Goal: Information Seeking & Learning: Learn about a topic

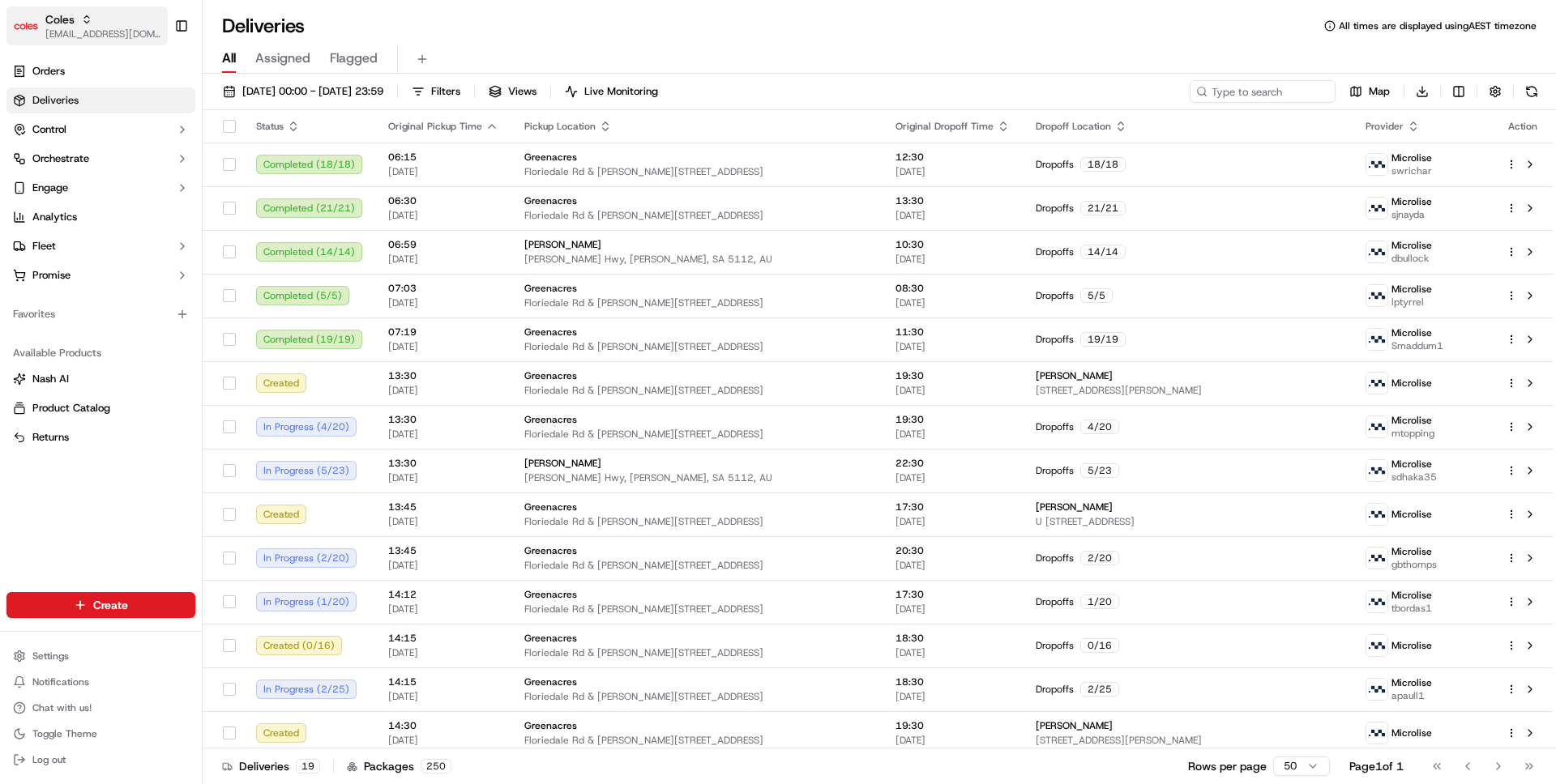
click at [51, 19] on span "Coles" at bounding box center [60, 20] width 30 height 16
type input "homerun"
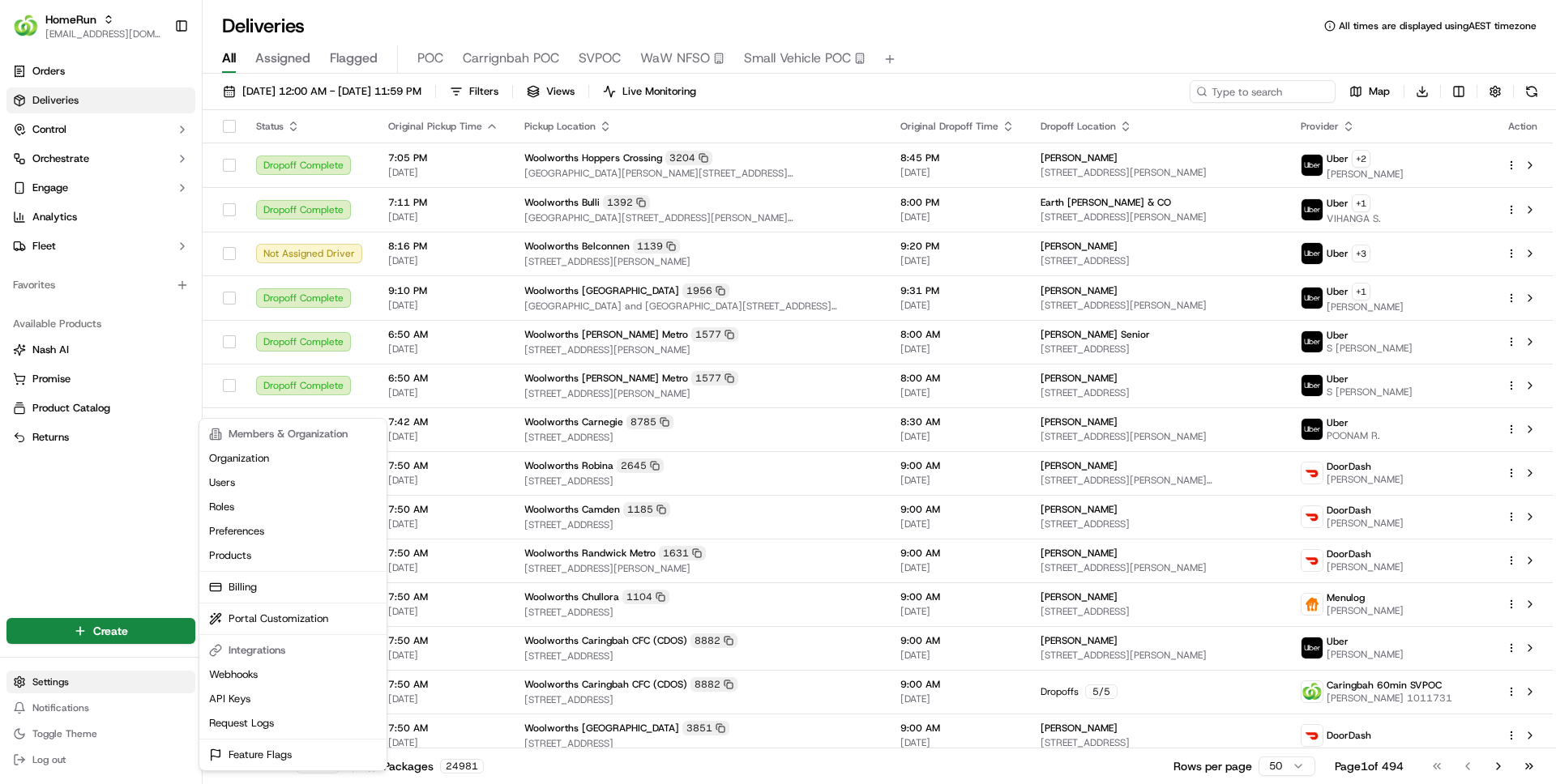
click at [98, 684] on html "HomeRun ben@usenash.com Toggle Sidebar Orders Deliveries Control Orchestrate En…" at bounding box center [778, 392] width 1556 height 784
click at [303, 594] on link "Billing" at bounding box center [293, 587] width 180 height 25
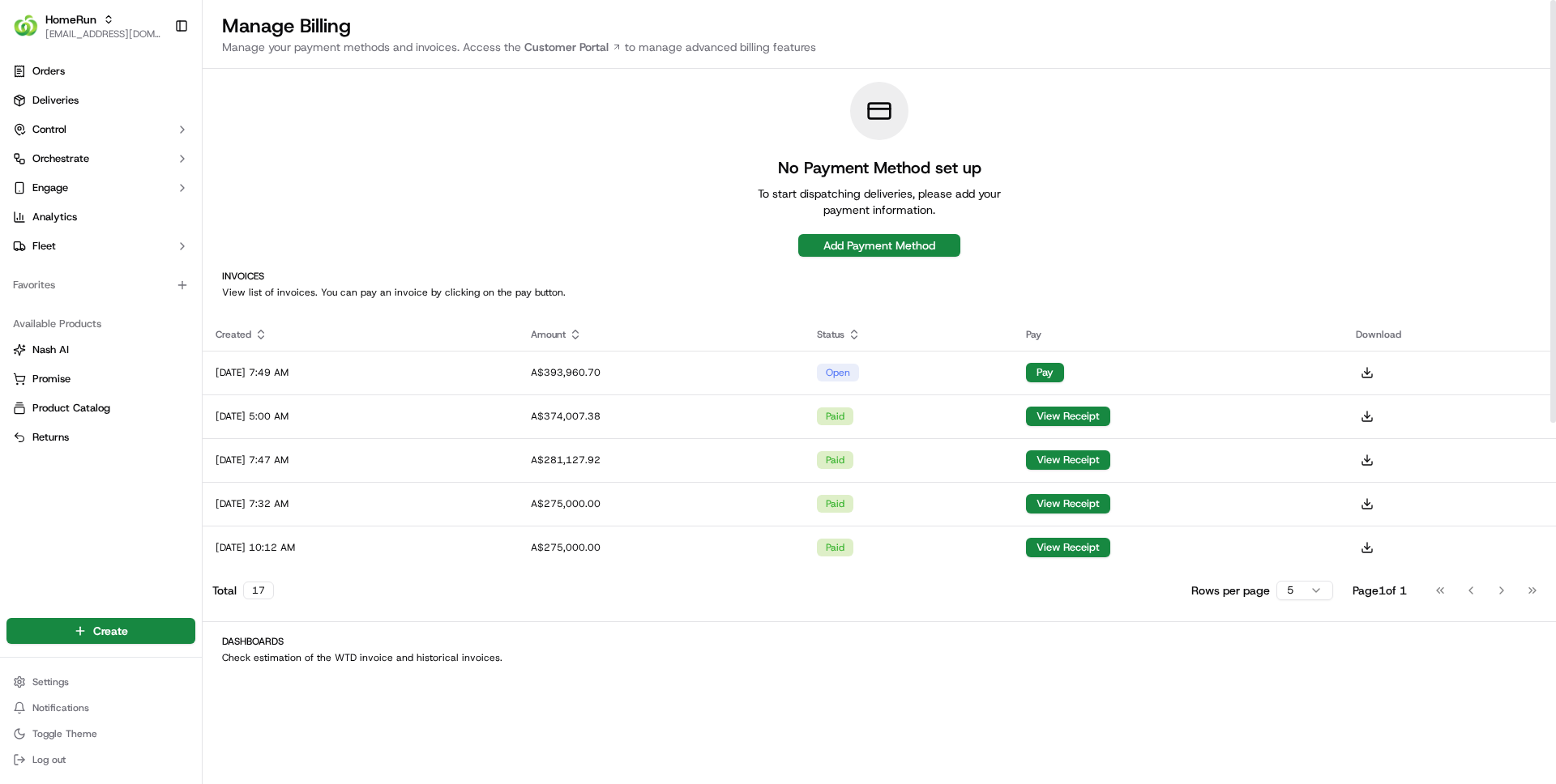
click at [883, 661] on p "Check estimation of the WTD invoice and historical invoices." at bounding box center [879, 657] width 1315 height 13
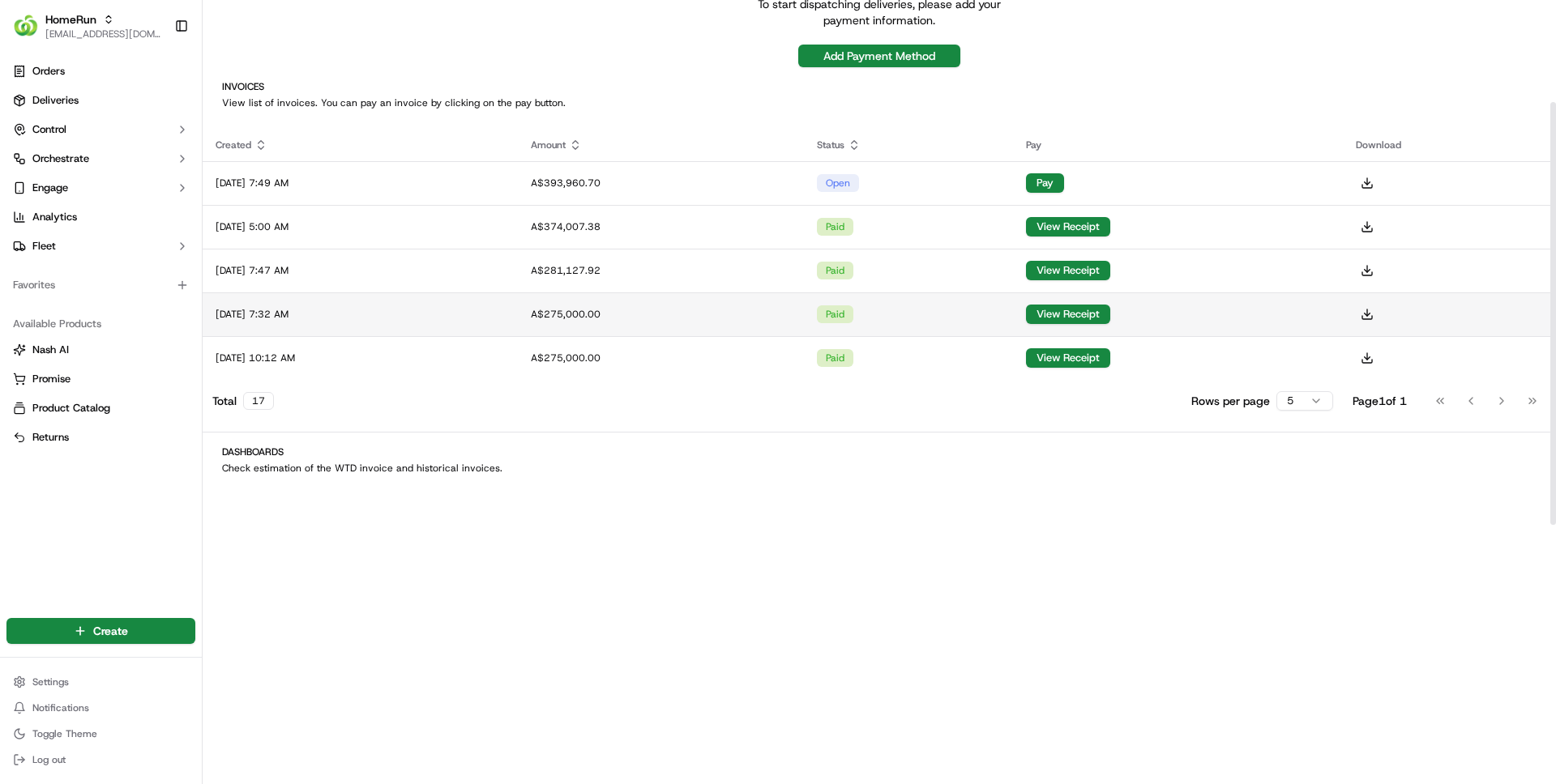
scroll to position [180, 0]
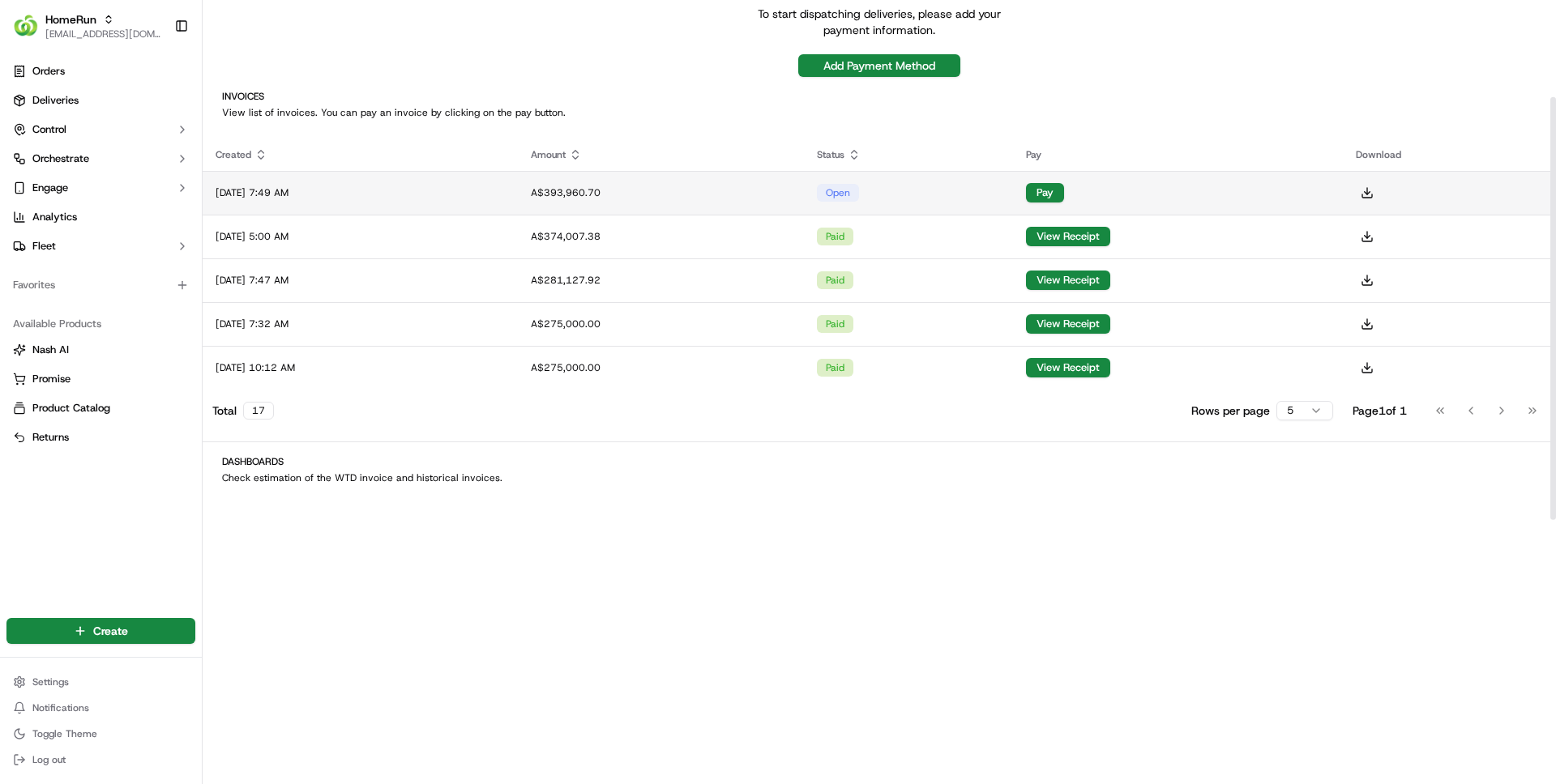
click at [998, 203] on td "open" at bounding box center [908, 193] width 208 height 43
click at [1379, 190] on button at bounding box center [1367, 192] width 23 height 23
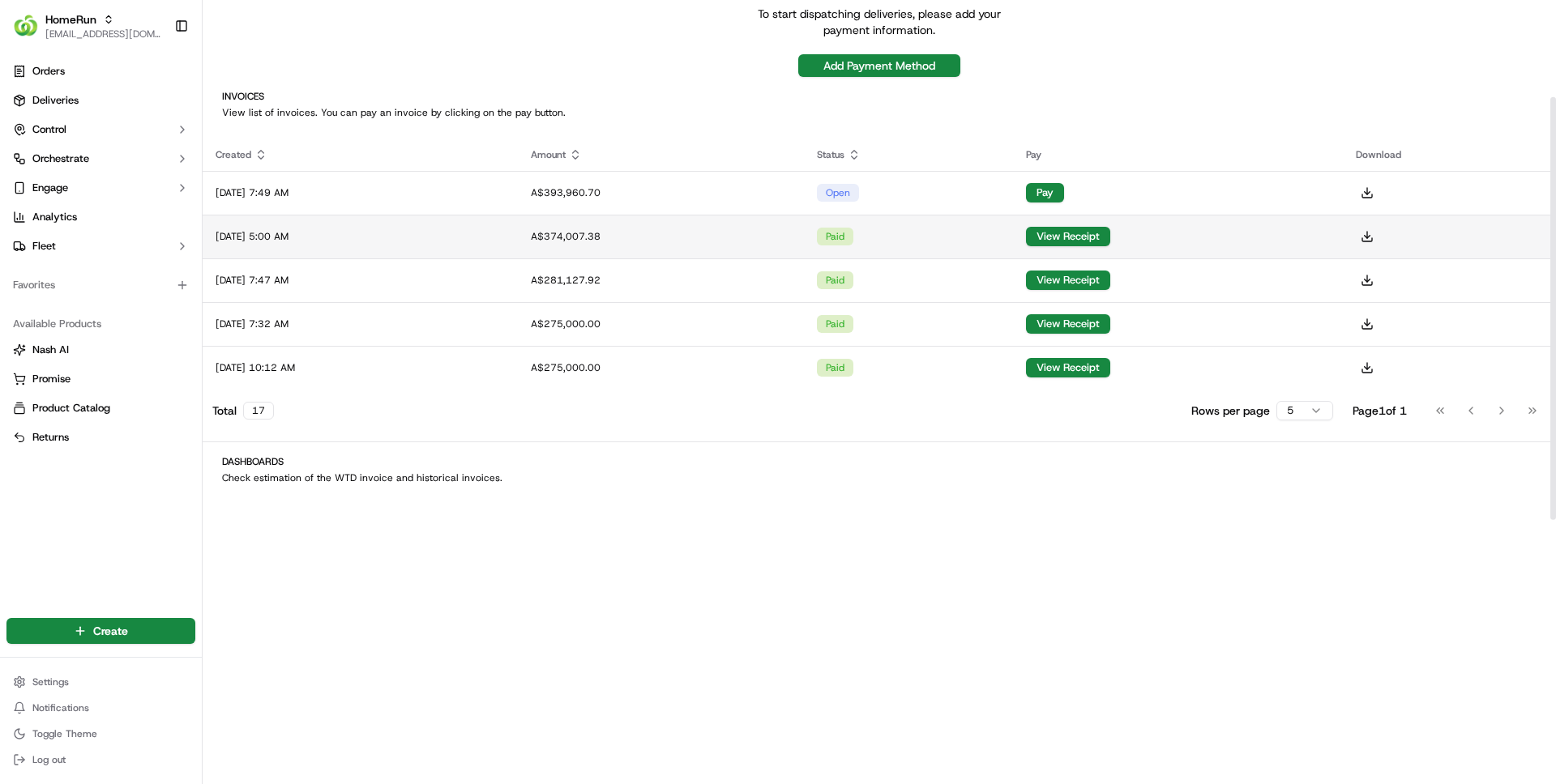
scroll to position [0, 0]
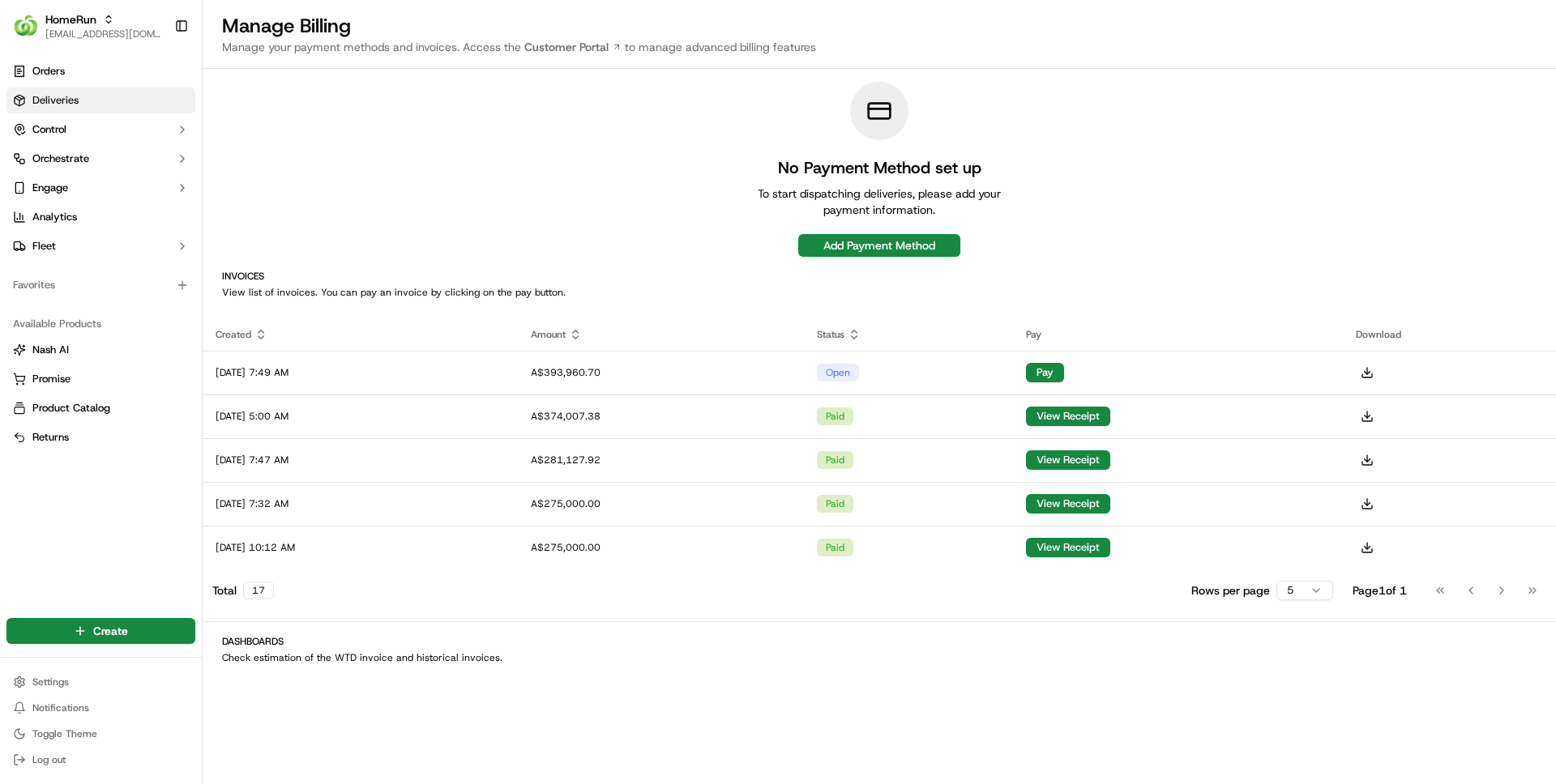
click at [132, 112] on link "Deliveries" at bounding box center [101, 100] width 189 height 26
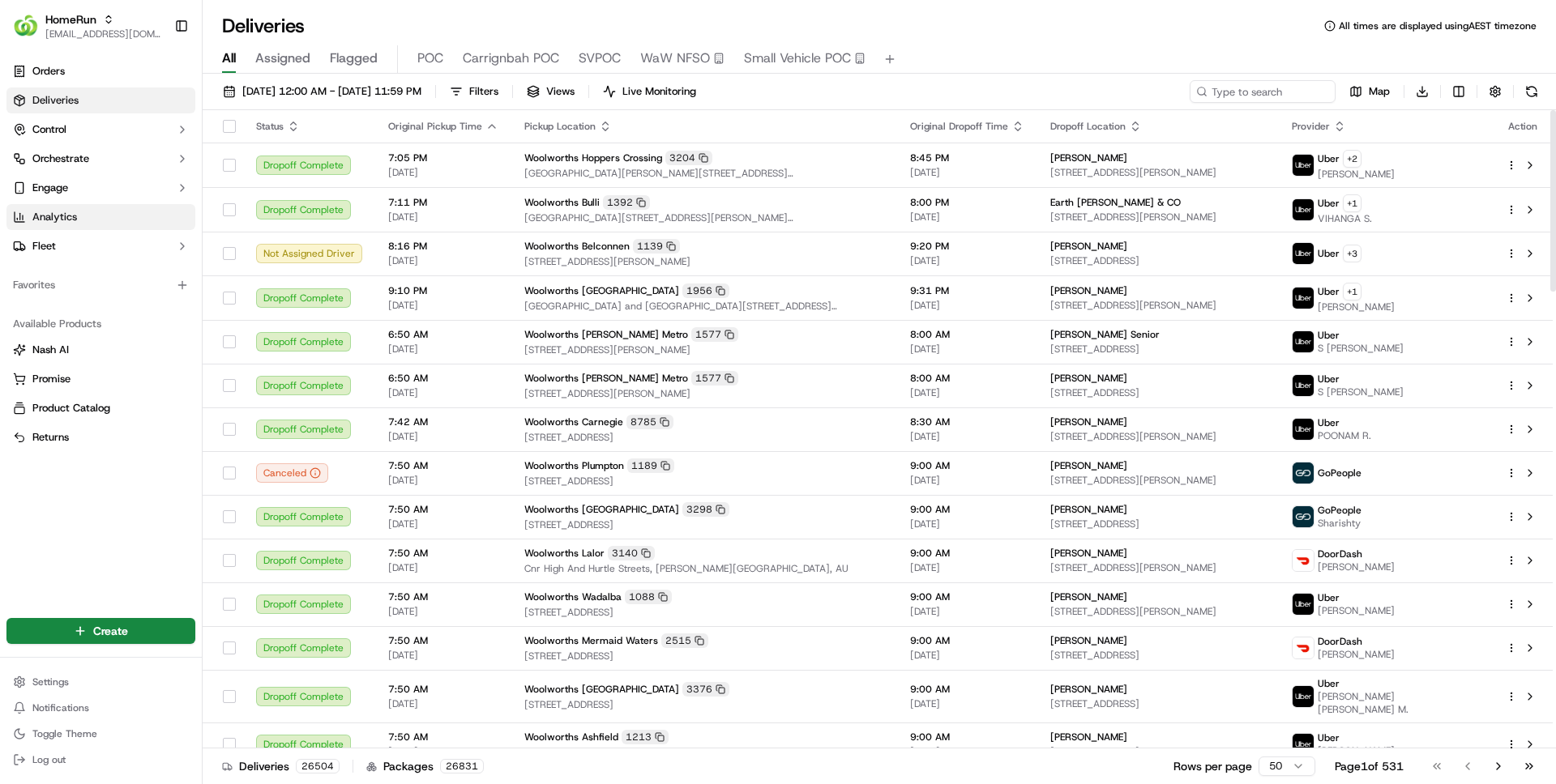
click at [103, 207] on link "Analytics" at bounding box center [101, 217] width 189 height 26
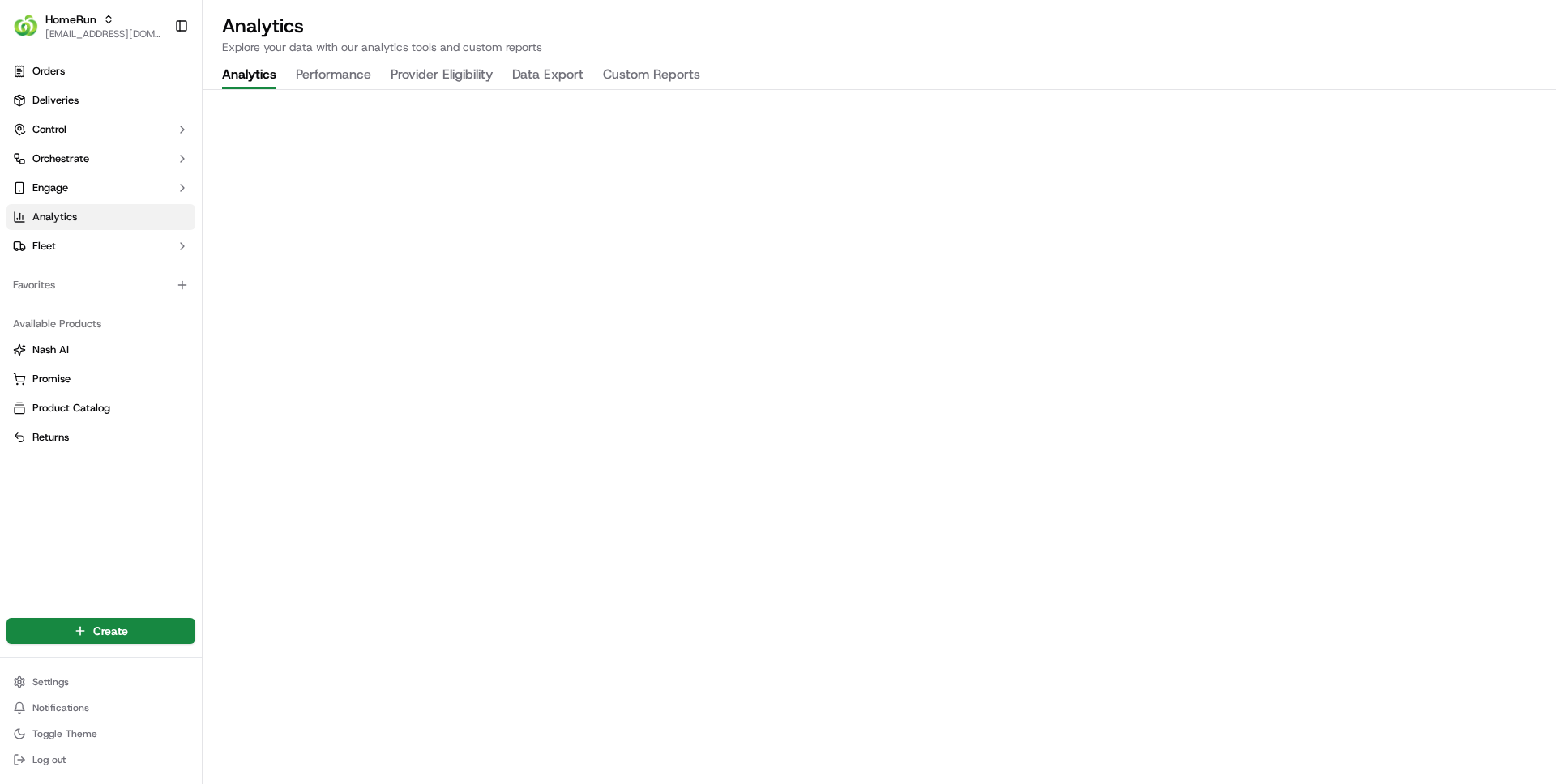
click at [329, 72] on button "Performance" at bounding box center [333, 75] width 75 height 28
click at [267, 83] on button "Analytics" at bounding box center [248, 75] width 54 height 28
